Goal: Information Seeking & Learning: Learn about a topic

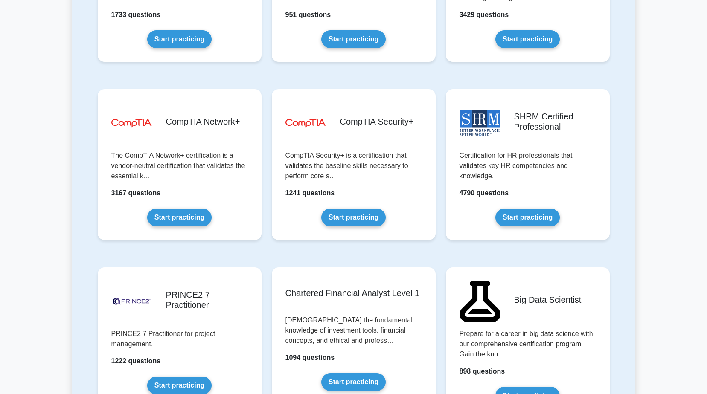
scroll to position [1536, 0]
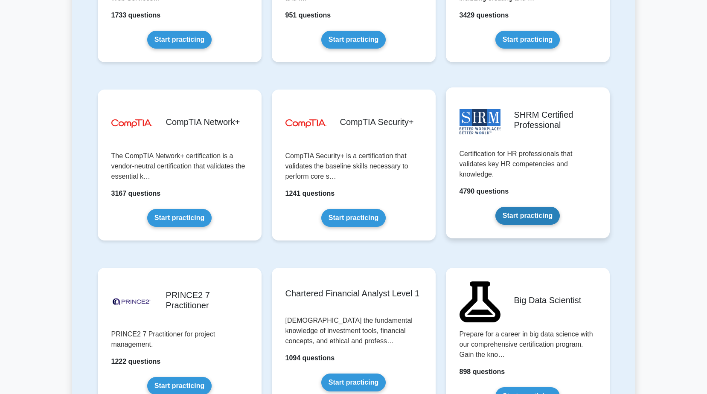
click at [527, 216] on link "Start practicing" at bounding box center [527, 216] width 64 height 18
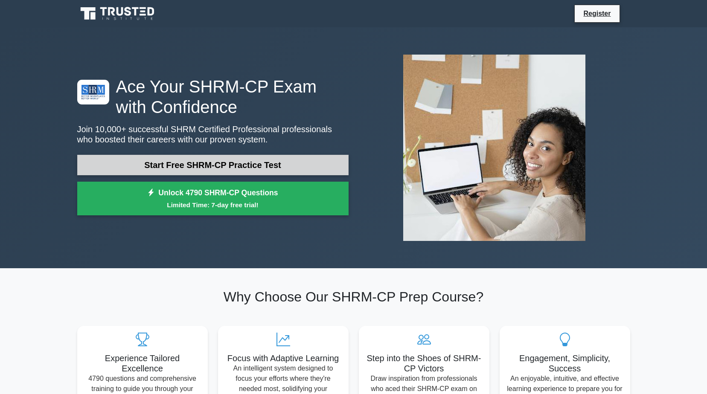
click at [221, 168] on link "Start Free SHRM-CP Practice Test" at bounding box center [212, 165] width 271 height 20
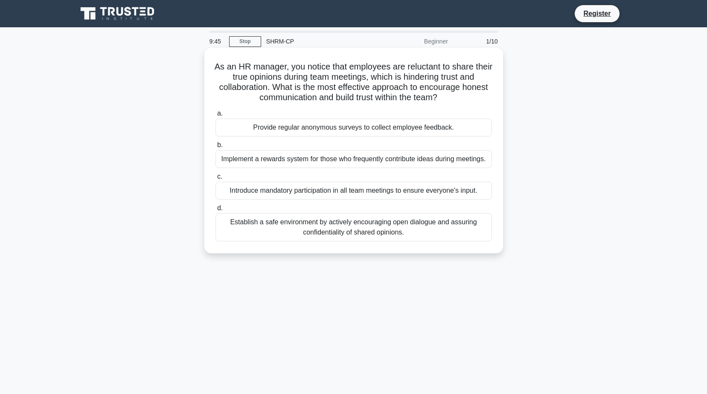
click at [336, 227] on div "Establish a safe environment by actively encouraging open dialogue and assuring…" at bounding box center [353, 227] width 276 height 28
click at [215, 211] on input "d. Establish a safe environment by actively encouraging open dialogue and assur…" at bounding box center [215, 209] width 0 height 6
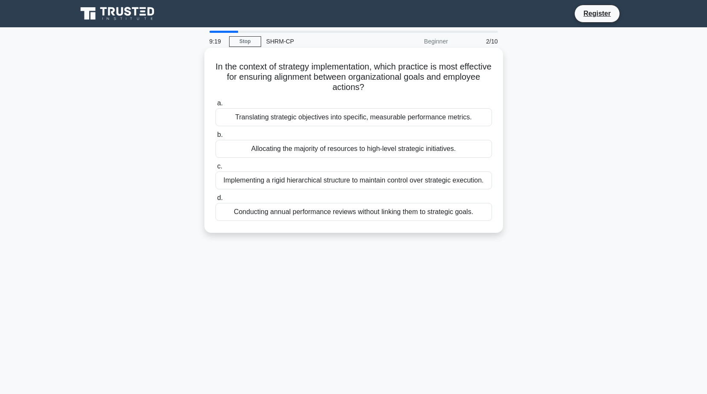
click at [366, 120] on div "Translating strategic objectives into specific, measurable performance metrics." at bounding box center [353, 117] width 276 height 18
click at [215, 106] on input "a. Translating strategic objectives into specific, measurable performance metri…" at bounding box center [215, 104] width 0 height 6
